Goal: Task Accomplishment & Management: Use online tool/utility

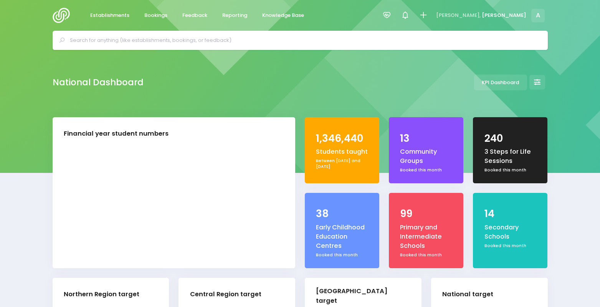
select select "5"
click at [224, 15] on span "Reporting" at bounding box center [234, 16] width 25 height 8
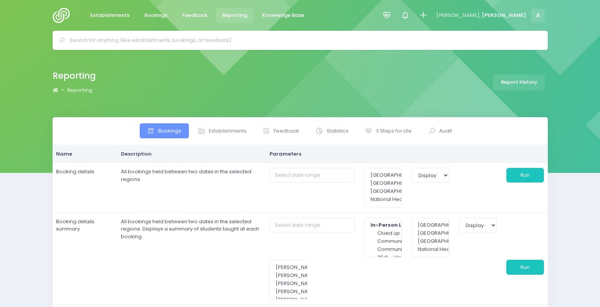
select select
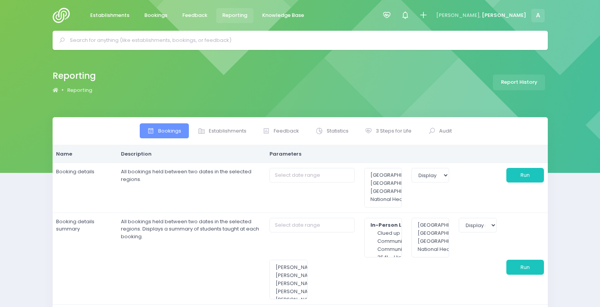
select select
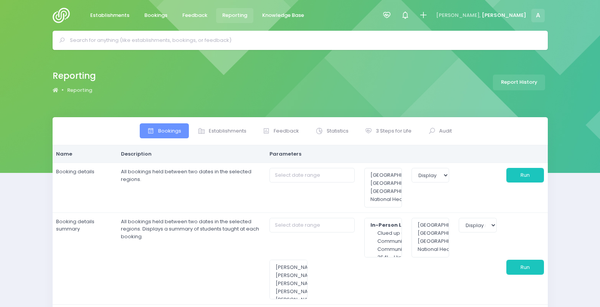
select select
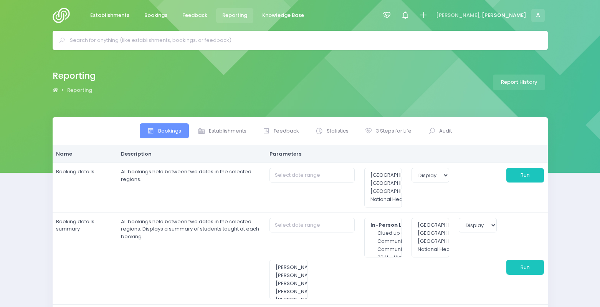
select select
type input "01/10/2025 to 31/10/2025"
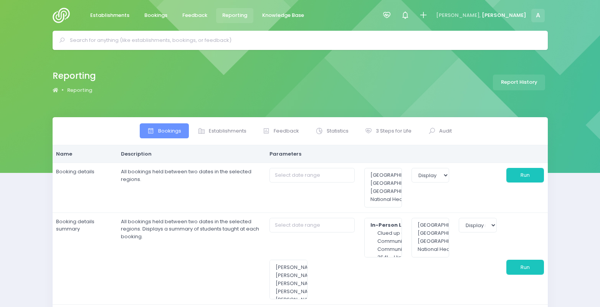
type input "01/10/2025 to 31/10/2025"
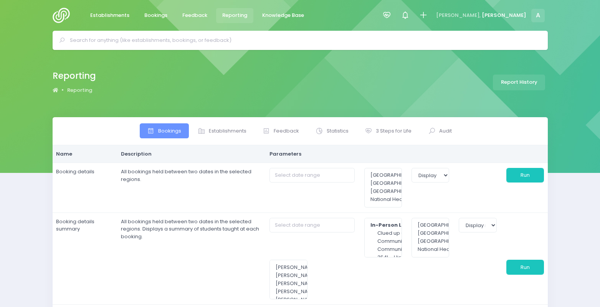
type input "01/10/2025 to 31/10/2025"
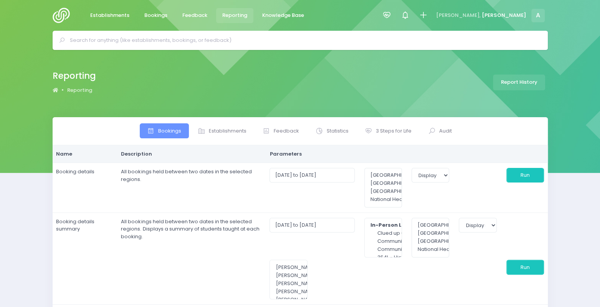
select select
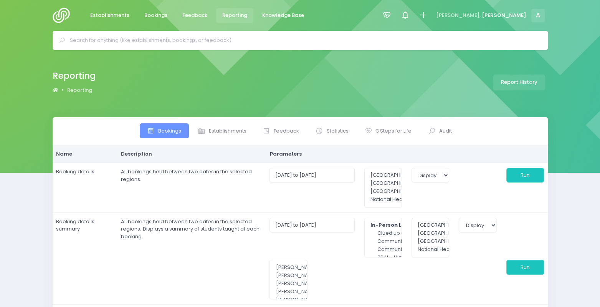
select select
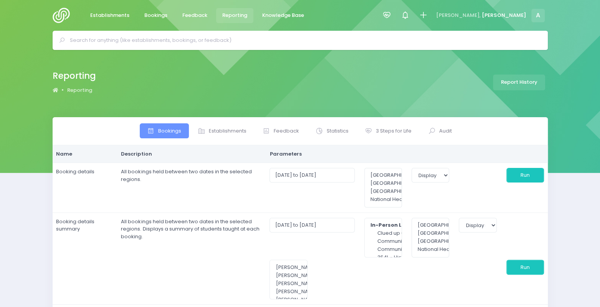
select select
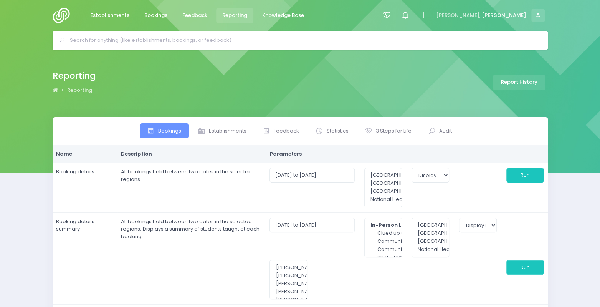
select select
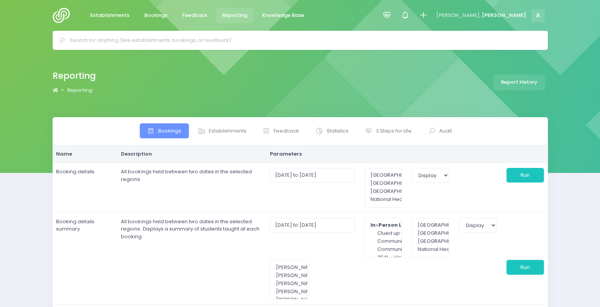
select select
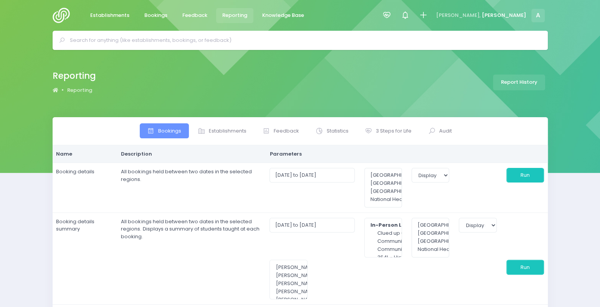
select select
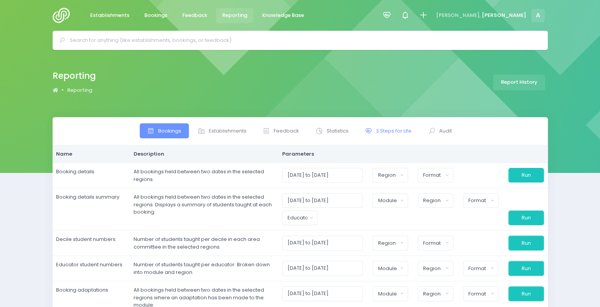
click at [392, 132] on span "3 Steps for Life" at bounding box center [394, 131] width 36 height 8
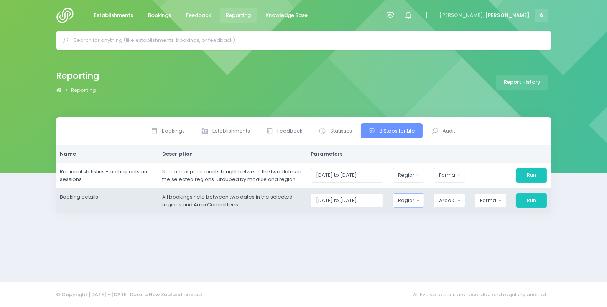
click at [414, 196] on div "Region" at bounding box center [406, 200] width 16 height 8
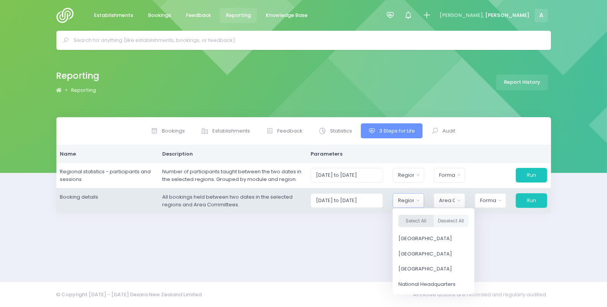
click at [414, 218] on button "Select All" at bounding box center [416, 220] width 35 height 13
select select "Northern"
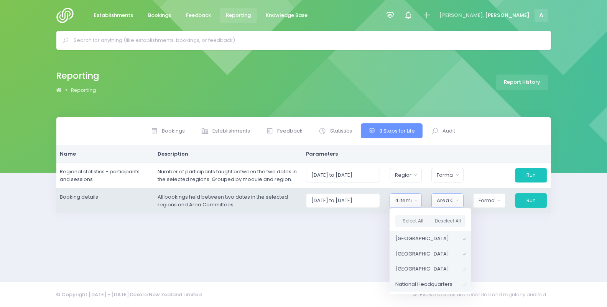
click at [450, 197] on div "Area Committee" at bounding box center [445, 200] width 16 height 8
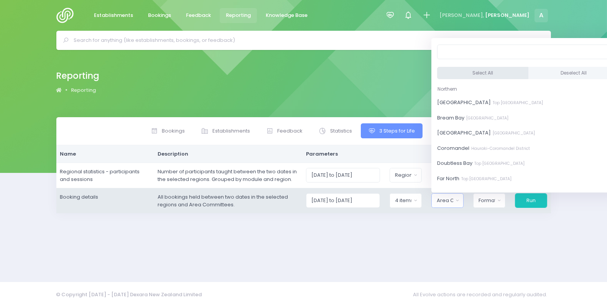
click at [463, 69] on button "Select All" at bounding box center [482, 73] width 91 height 13
select select "Bay of Islands"
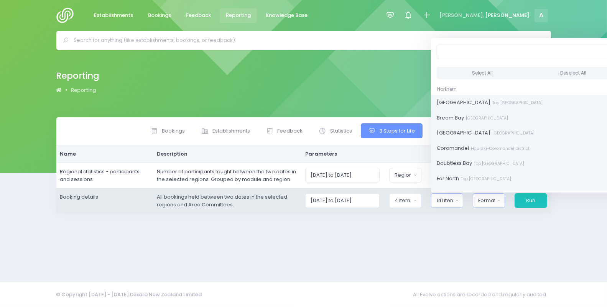
click at [485, 201] on div "Format" at bounding box center [486, 200] width 17 height 8
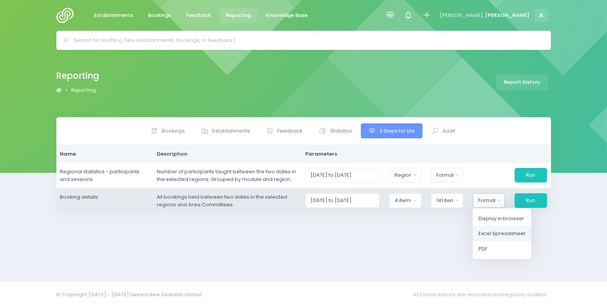
click at [509, 235] on span "Excel Spreadsheet" at bounding box center [502, 233] width 47 height 8
select select "excel"
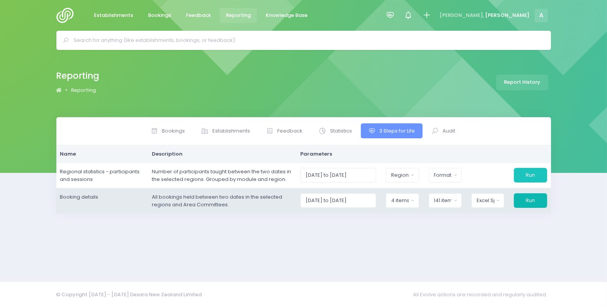
click at [524, 197] on button "Run" at bounding box center [530, 200] width 33 height 15
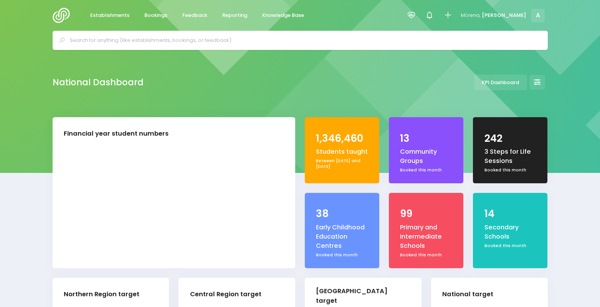
select select "5"
click at [237, 17] on span "Reporting" at bounding box center [234, 16] width 25 height 8
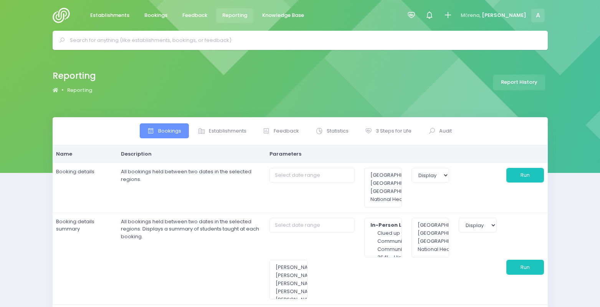
select select
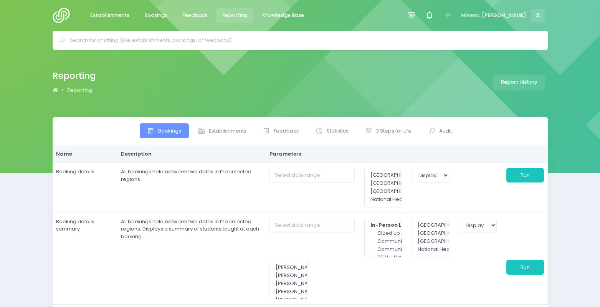
select select
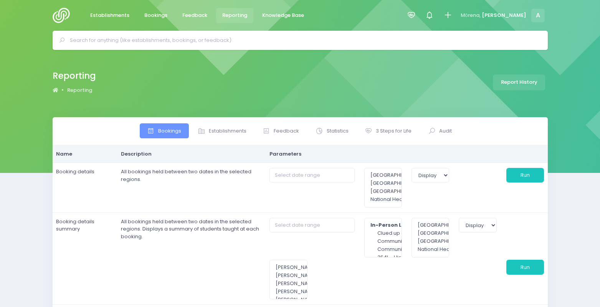
select select
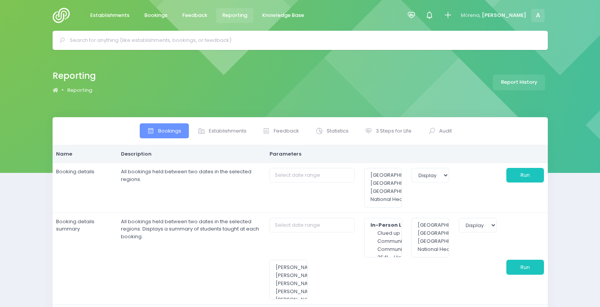
select select
type input "01/10/2025 to 31/10/2025"
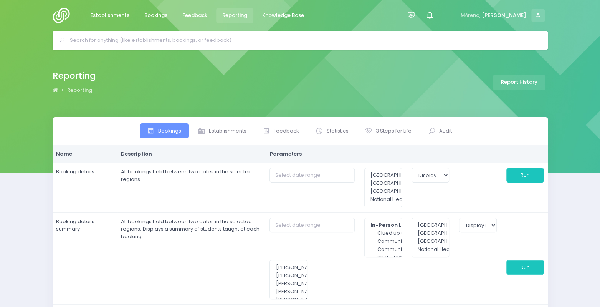
type input "01/10/2025 to 31/10/2025"
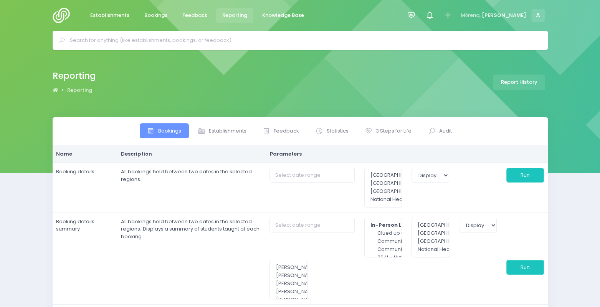
type input "01/10/2025 to 31/10/2025"
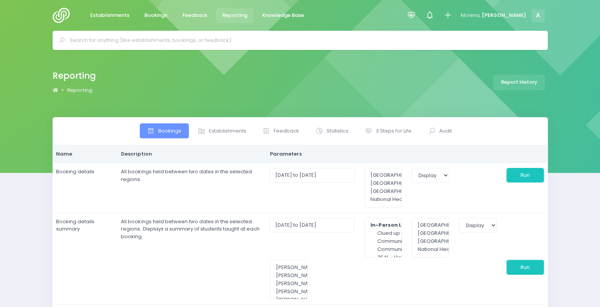
select select
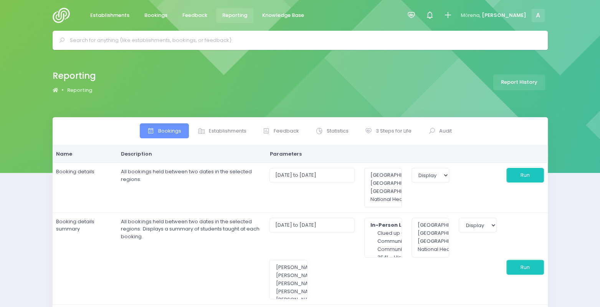
select select
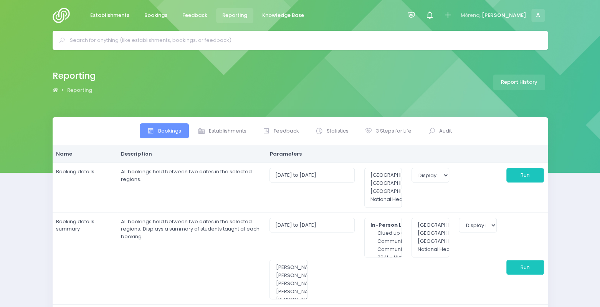
select select
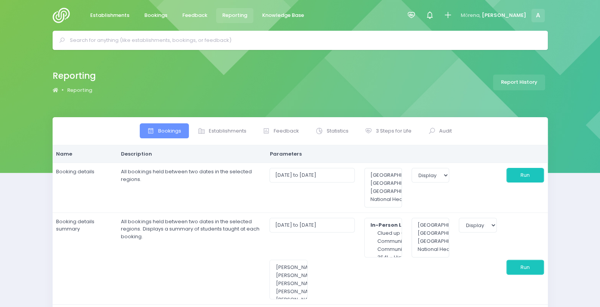
select select
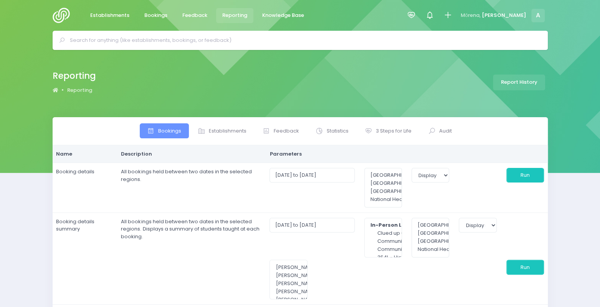
select select
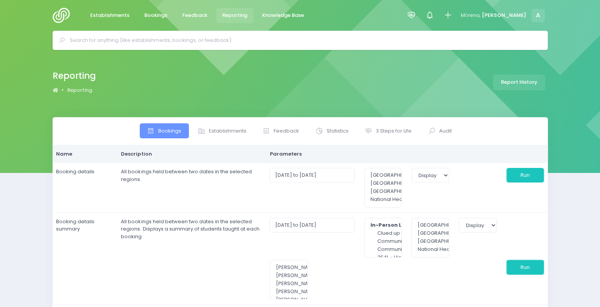
select select
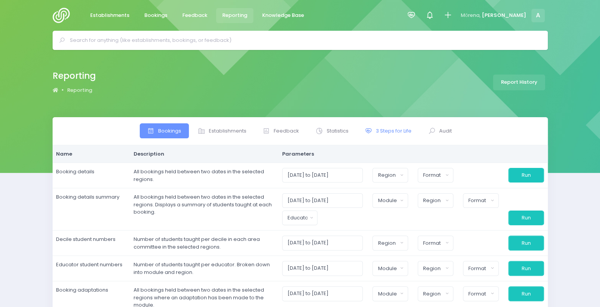
click at [376, 129] on span "3 Steps for Life" at bounding box center [394, 131] width 36 height 8
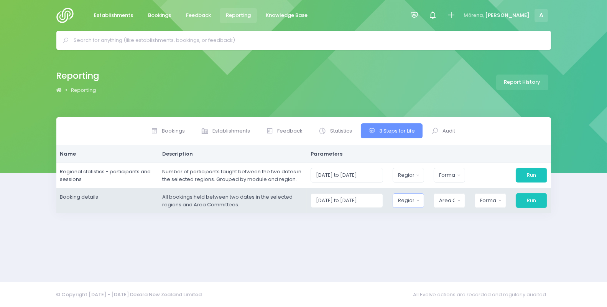
click at [414, 200] on div "Region" at bounding box center [406, 200] width 16 height 8
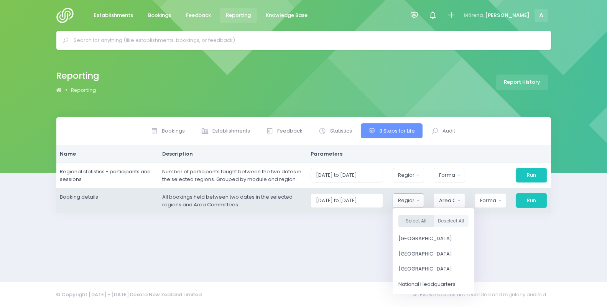
click at [416, 218] on button "Select All" at bounding box center [416, 220] width 35 height 13
select select "Northern"
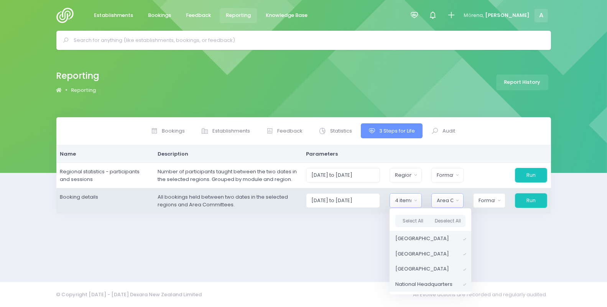
click at [446, 200] on div "Area Committee" at bounding box center [445, 200] width 16 height 8
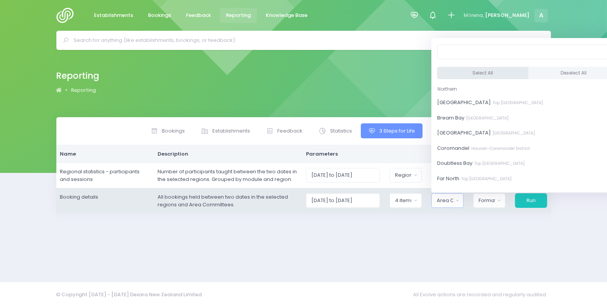
click at [475, 71] on button "Select All" at bounding box center [482, 73] width 91 height 13
select select "Bay of Islands"
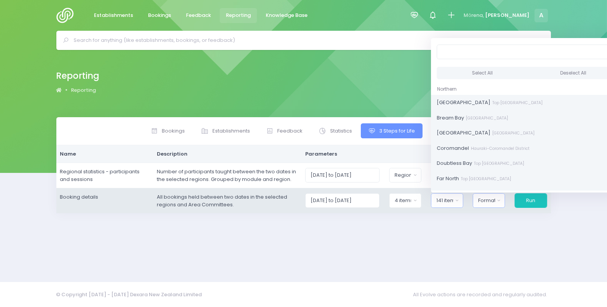
click at [488, 201] on div "Format" at bounding box center [486, 200] width 17 height 8
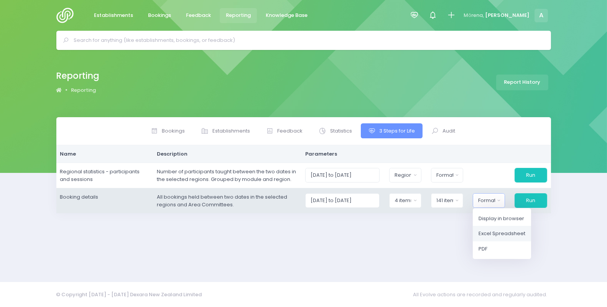
click at [498, 230] on span "Excel Spreadsheet" at bounding box center [502, 233] width 47 height 8
select select "excel"
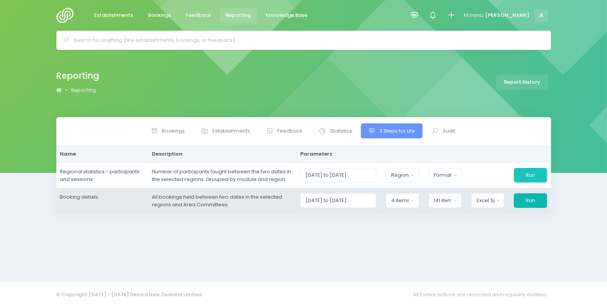
click at [537, 200] on button "Run" at bounding box center [530, 200] width 33 height 15
